Goal: Information Seeking & Learning: Learn about a topic

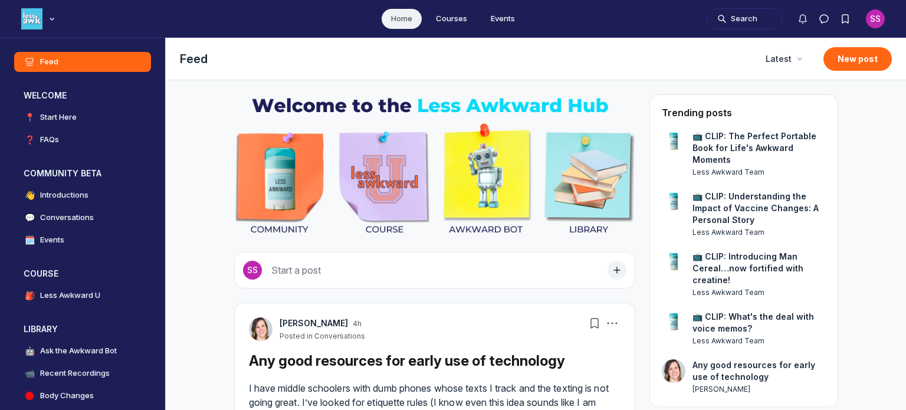
scroll to position [3167, 2257]
click at [95, 346] on h4 "Ask the Awkward Bot" at bounding box center [78, 351] width 77 height 12
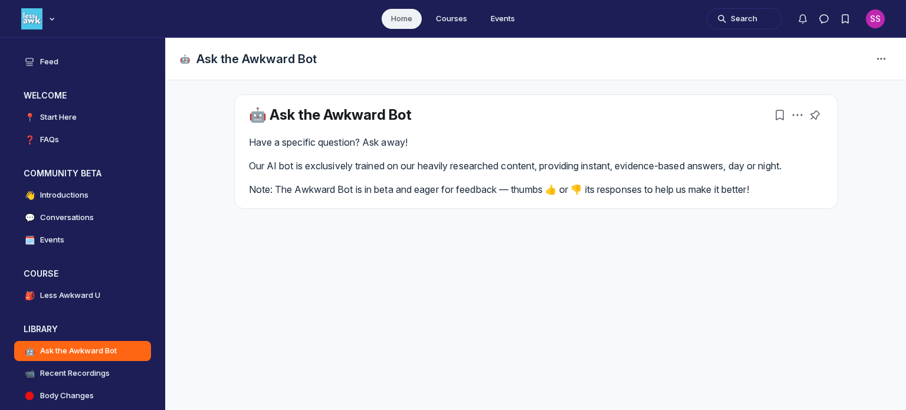
click at [403, 187] on p "Note: The Awkward Bot is in beta and eager for feedback — thumbs 👍 or 👎 its res…" at bounding box center [536, 189] width 574 height 14
click at [482, 167] on p "Our AI bot is exclusively trained on our heavily researched content, providing …" at bounding box center [536, 166] width 574 height 14
click at [372, 117] on link "🤖 Ask the Awkward Bot" at bounding box center [330, 114] width 163 height 17
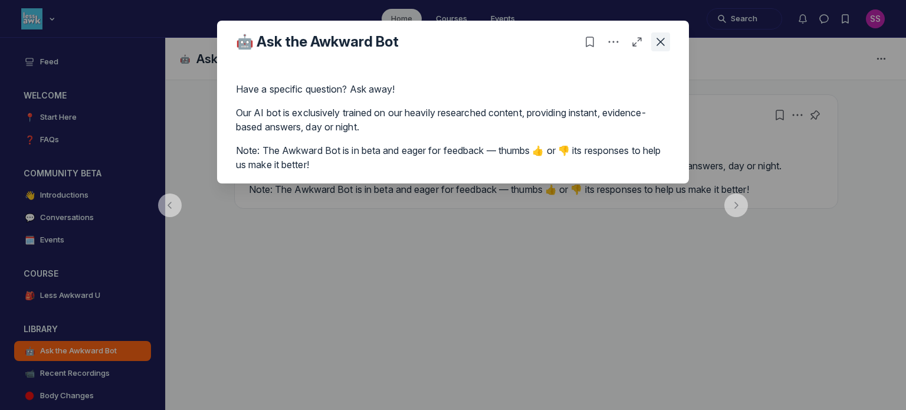
click at [669, 49] on button "Close post" at bounding box center [660, 41] width 19 height 19
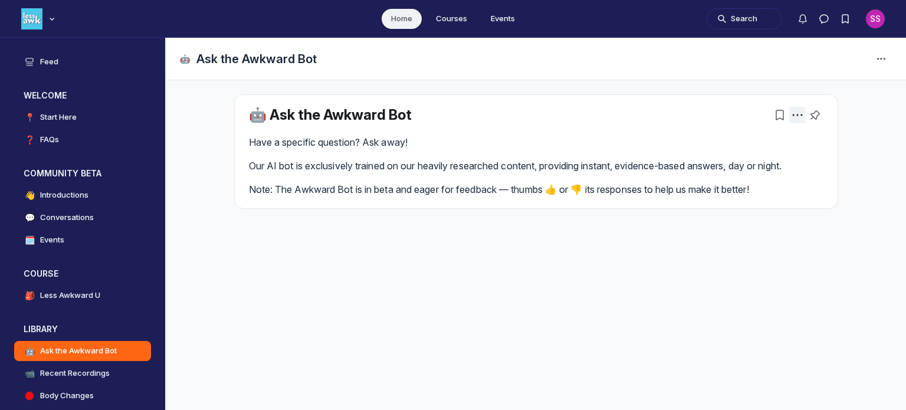
click at [797, 121] on button "Post actions" at bounding box center [797, 115] width 17 height 17
drag, startPoint x: 66, startPoint y: 242, endPoint x: 54, endPoint y: 233, distance: 15.2
click at [54, 233] on link "🗓️ Events" at bounding box center [82, 240] width 137 height 20
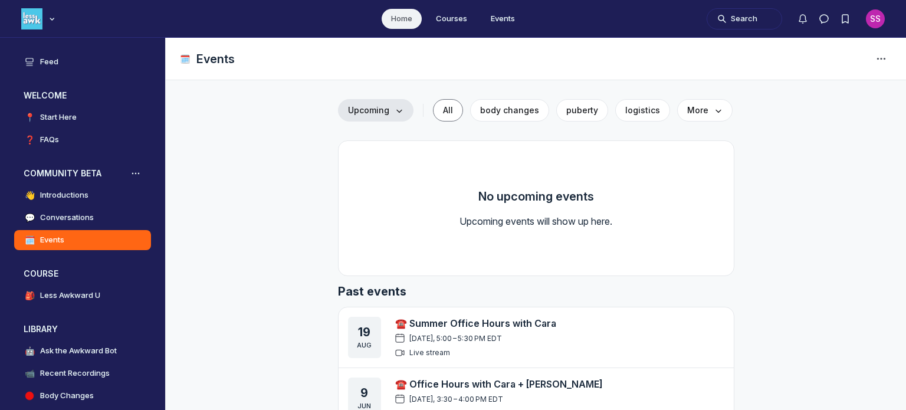
click at [358, 121] on button "Upcoming" at bounding box center [375, 110] width 75 height 22
click at [361, 186] on div "No upcoming events Upcoming events will show up here." at bounding box center [536, 208] width 396 height 136
click at [376, 106] on span "Upcoming" at bounding box center [375, 110] width 55 height 12
click at [380, 173] on link "Past" at bounding box center [376, 165] width 56 height 20
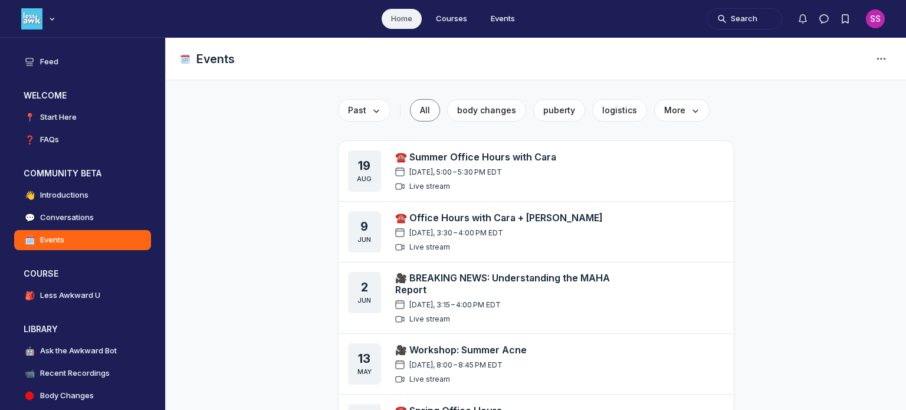
drag, startPoint x: 483, startPoint y: 181, endPoint x: 443, endPoint y: 161, distance: 45.3
click at [443, 161] on link "☎️ Summer Office Hours with Cara" at bounding box center [475, 157] width 161 height 12
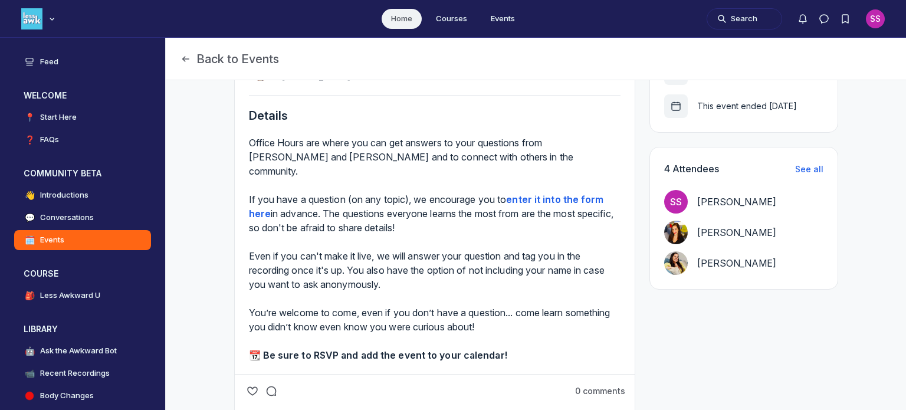
scroll to position [344, 0]
click at [573, 190] on div "Office Hours are where you can get answers to your questions from [PERSON_NAME]…" at bounding box center [434, 184] width 371 height 99
click at [565, 193] on strong "enter it into the form here" at bounding box center [426, 206] width 355 height 26
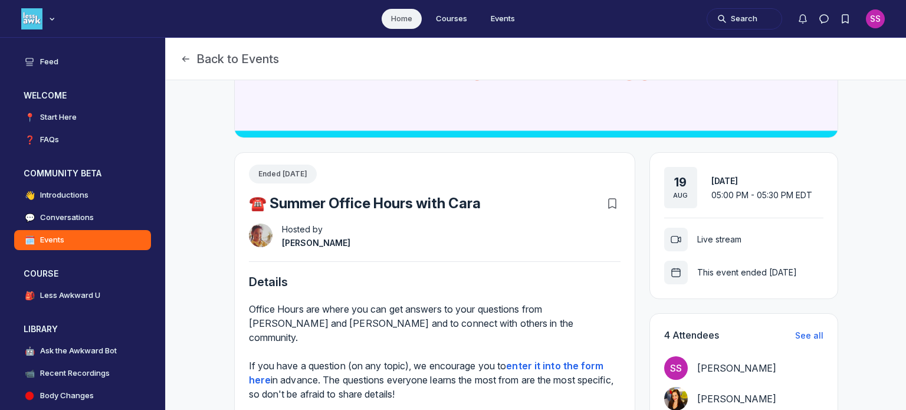
scroll to position [174, 0]
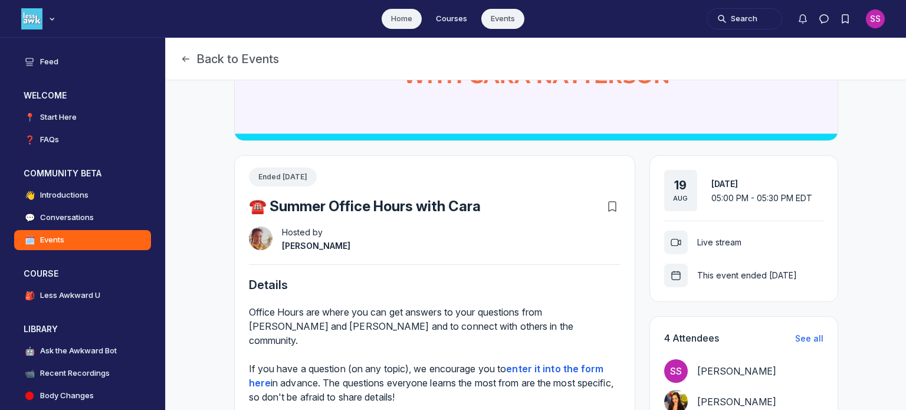
click at [482, 21] on link "Events" at bounding box center [502, 19] width 43 height 20
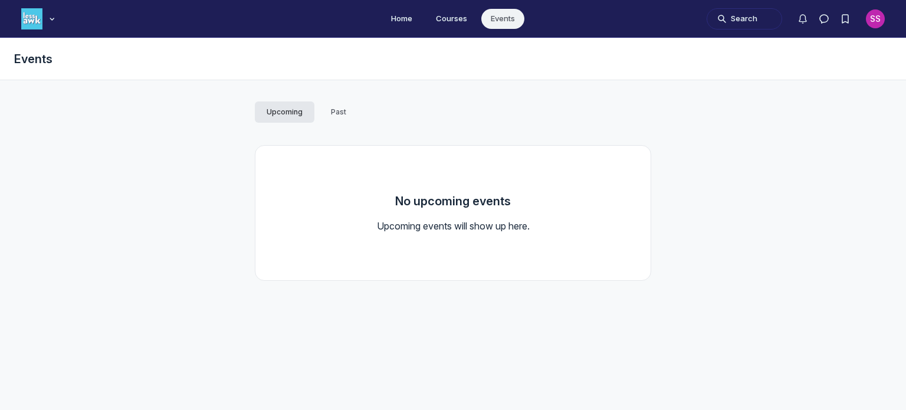
click at [340, 122] on button "Past" at bounding box center [338, 111] width 39 height 21
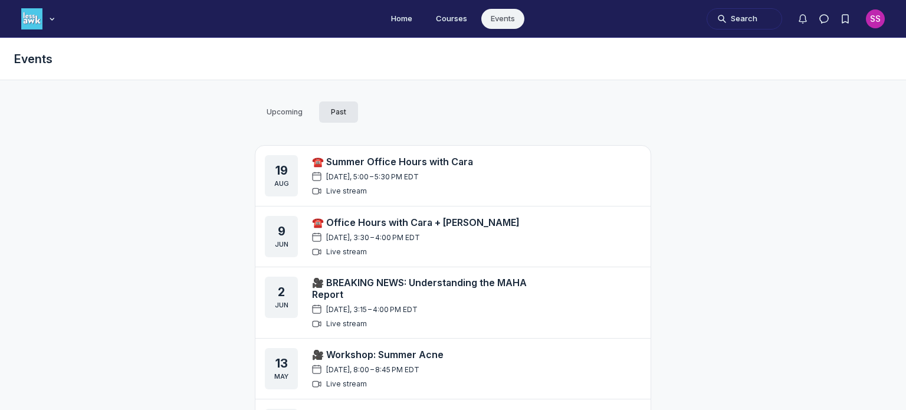
click at [298, 110] on button "Upcoming" at bounding box center [285, 111] width 60 height 21
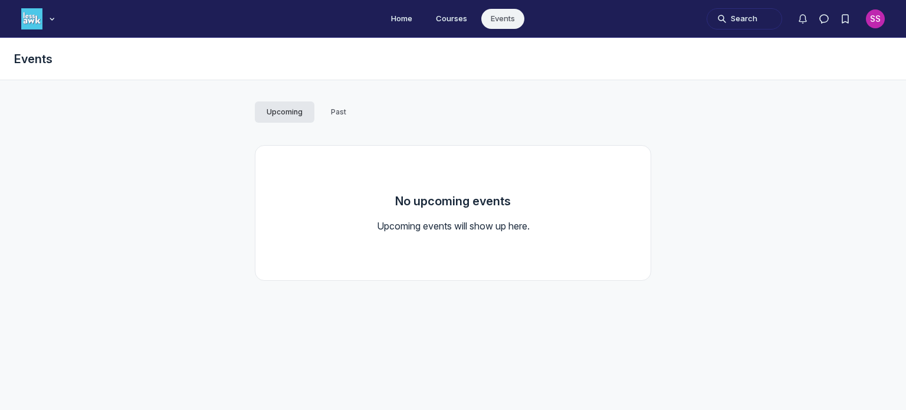
click at [332, 106] on button "Past" at bounding box center [338, 111] width 39 height 21
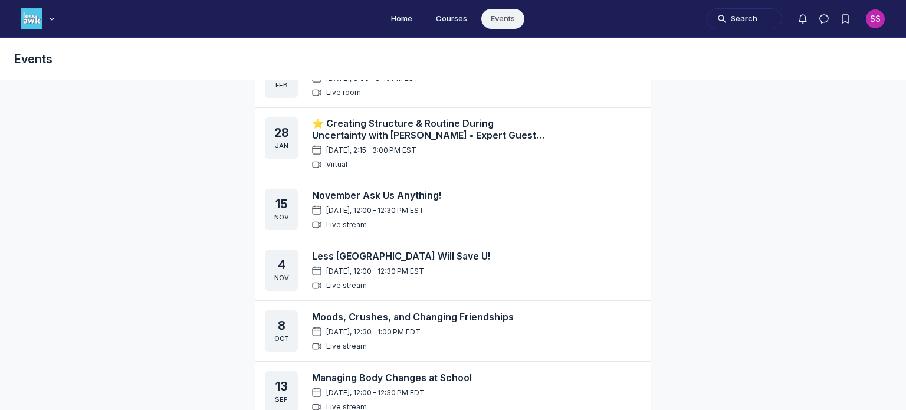
scroll to position [606, 0]
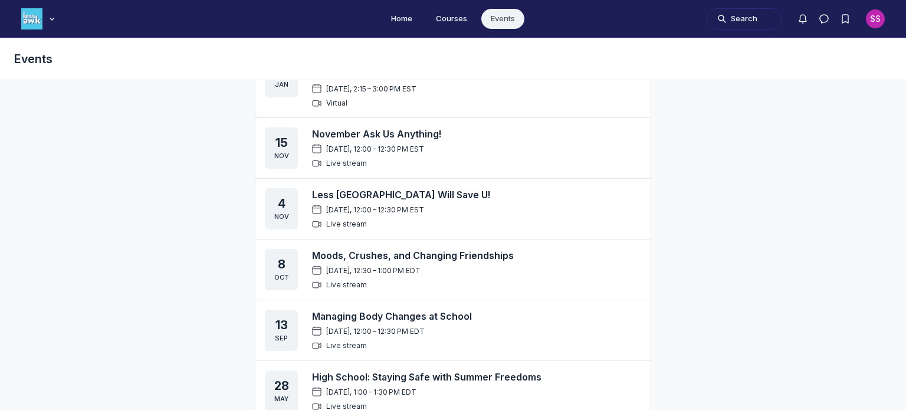
click at [420, 10] on li "Home" at bounding box center [401, 19] width 40 height 20
drag, startPoint x: 415, startPoint y: 12, endPoint x: 38, endPoint y: 23, distance: 376.9
click at [38, 23] on img "Main navigation bar" at bounding box center [31, 18] width 21 height 21
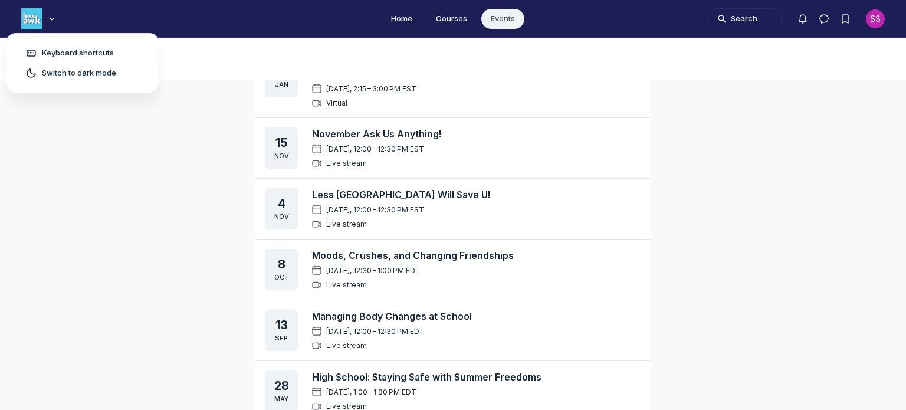
click at [380, 2] on ul "Home Courses Events" at bounding box center [453, 18] width 906 height 37
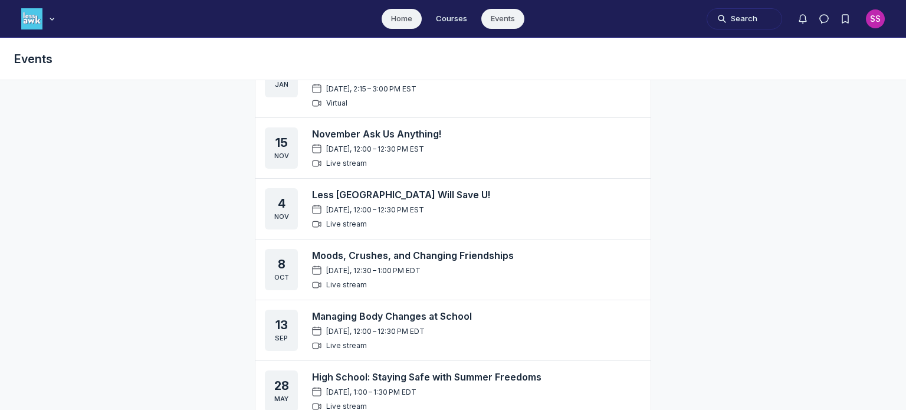
click at [406, 25] on link "Home" at bounding box center [401, 19] width 40 height 20
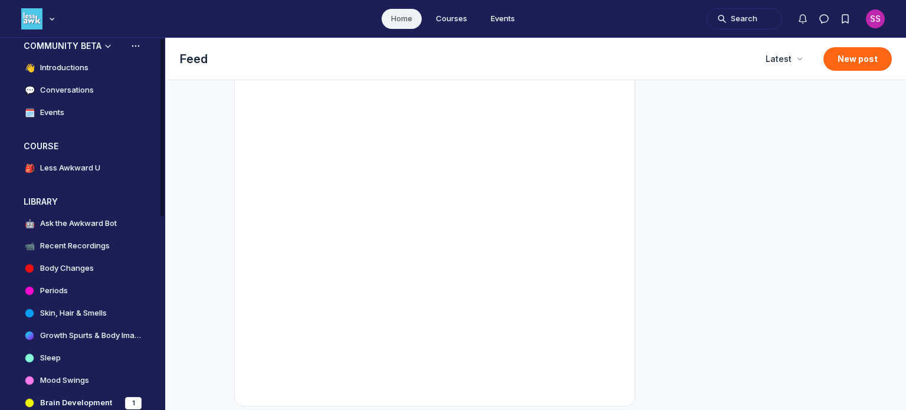
scroll to position [35, 0]
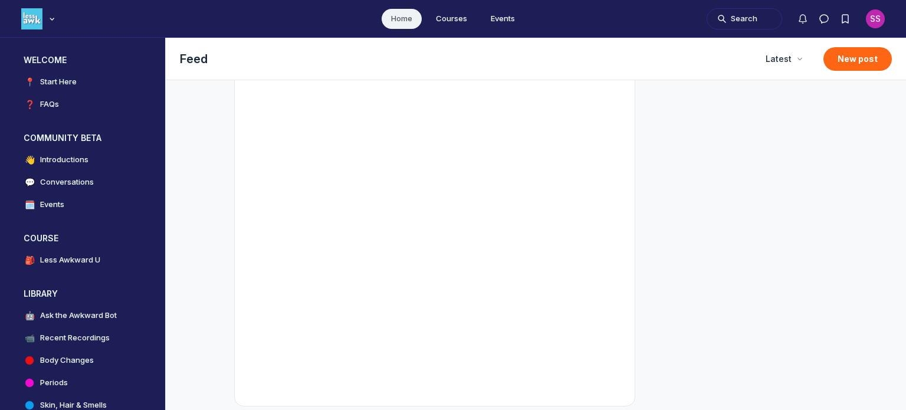
click at [881, 16] on div "SS" at bounding box center [874, 18] width 19 height 19
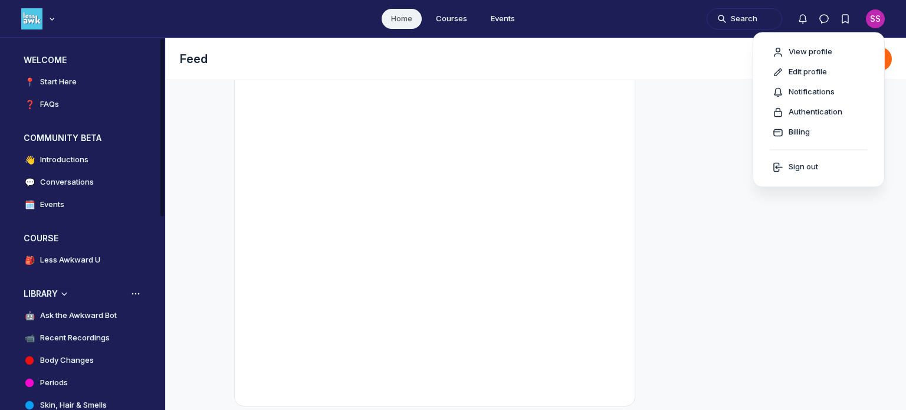
click at [99, 322] on link "🤖 Ask the Awkward Bot" at bounding box center [82, 315] width 137 height 20
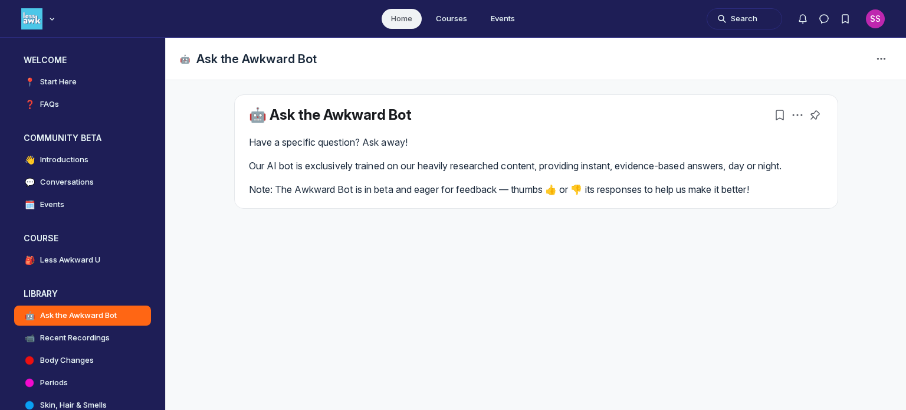
click at [381, 190] on p "Note: The Awkward Bot is in beta and eager for feedback — thumbs 👍 or 👎 its res…" at bounding box center [536, 189] width 574 height 14
